Goal: Find specific page/section

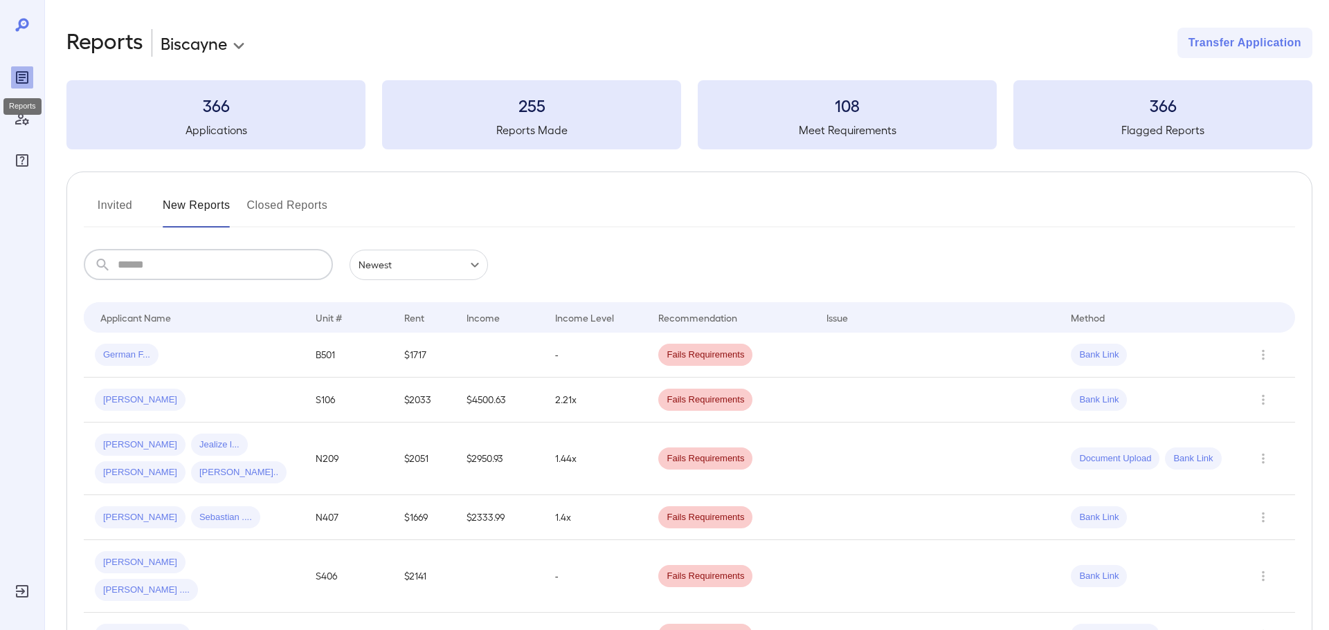
click at [24, 85] on icon "Reports" at bounding box center [22, 77] width 17 height 17
click at [25, 75] on icon "Reports" at bounding box center [22, 77] width 17 height 17
click at [219, 105] on h3 "366" at bounding box center [215, 105] width 299 height 22
click at [221, 118] on div "366 Applications" at bounding box center [215, 114] width 299 height 69
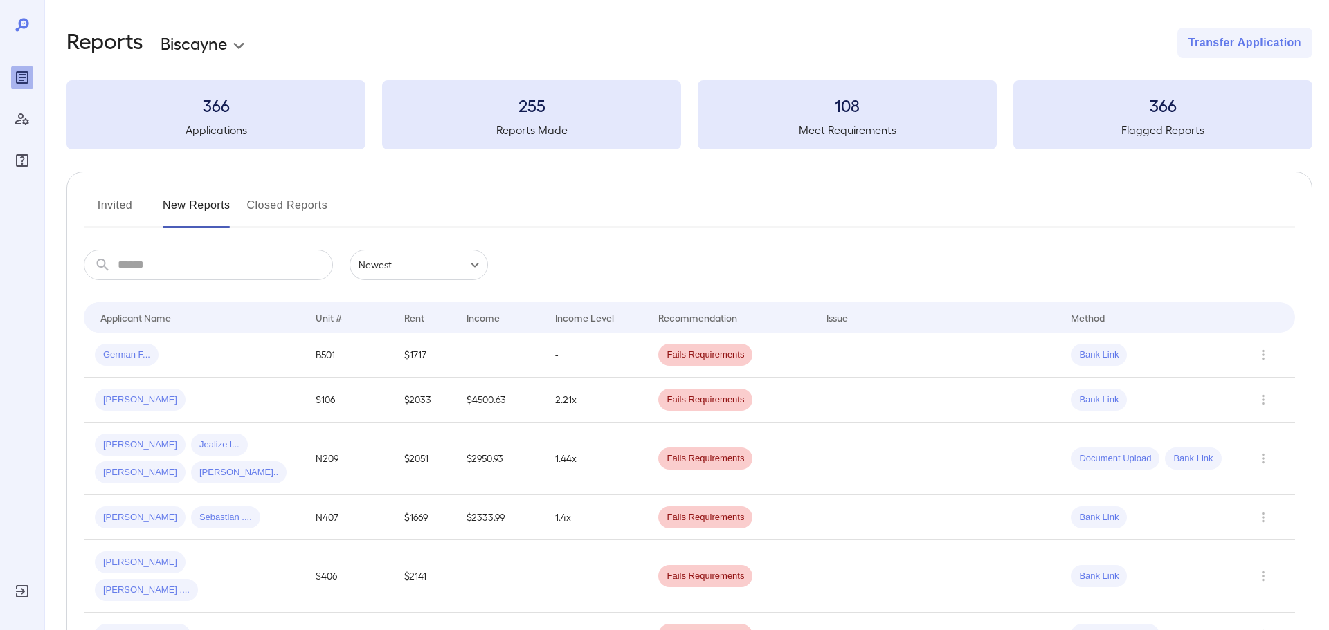
click at [221, 118] on div "366 Applications" at bounding box center [215, 114] width 299 height 69
click at [86, 208] on button "Invited" at bounding box center [115, 210] width 62 height 33
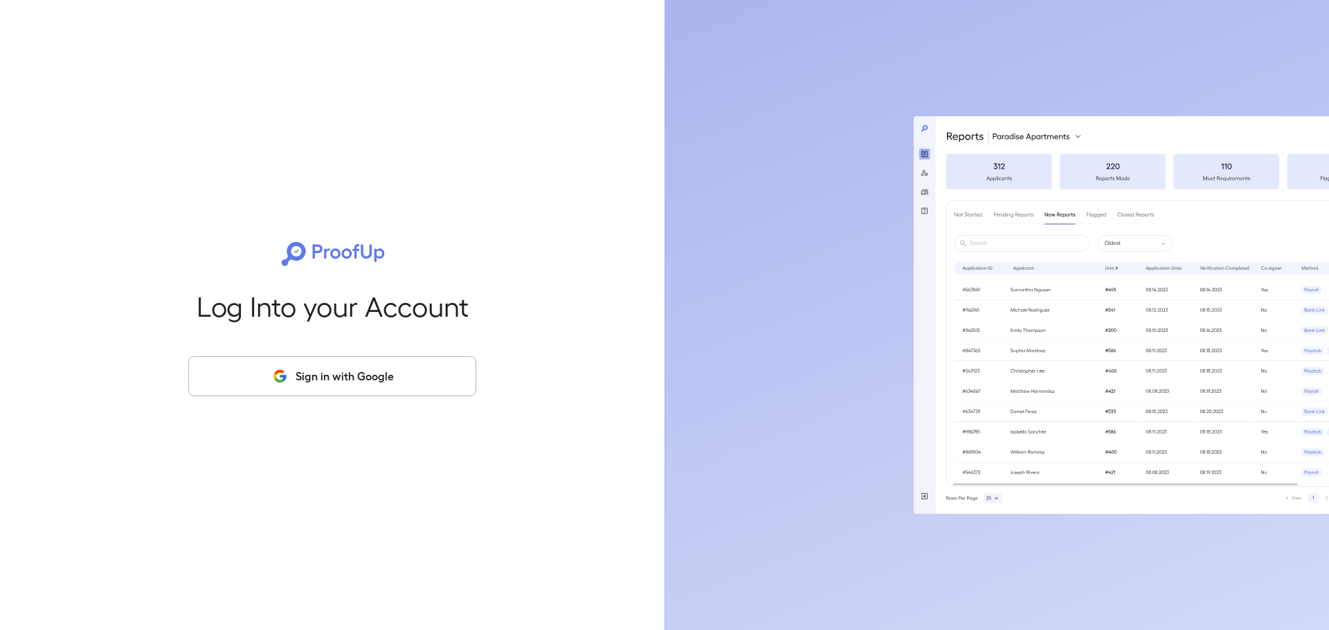
click at [234, 205] on div "Log Into your Account Sign in with Google" at bounding box center [332, 315] width 620 height 630
click at [281, 368] on icon "button" at bounding box center [279, 376] width 17 height 17
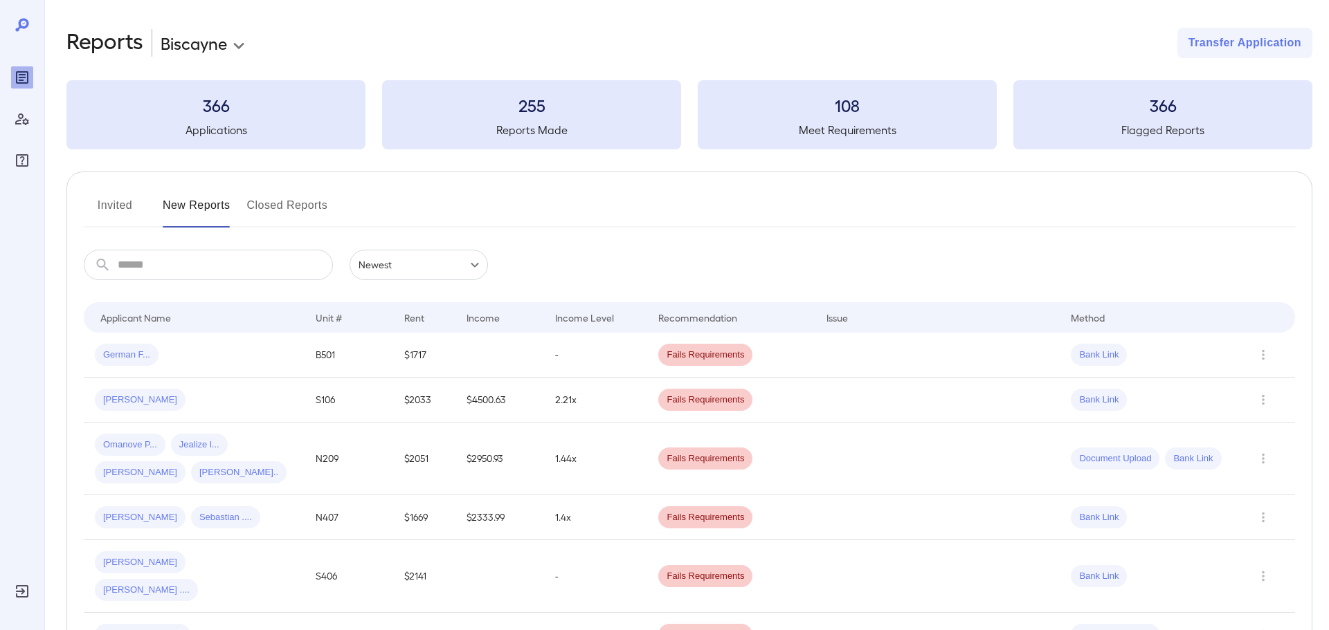
click at [809, 201] on div "Invited New Reports Closed Reports" at bounding box center [689, 210] width 1211 height 33
click at [17, 73] on icon "Reports" at bounding box center [22, 77] width 17 height 17
